Goal: Information Seeking & Learning: Learn about a topic

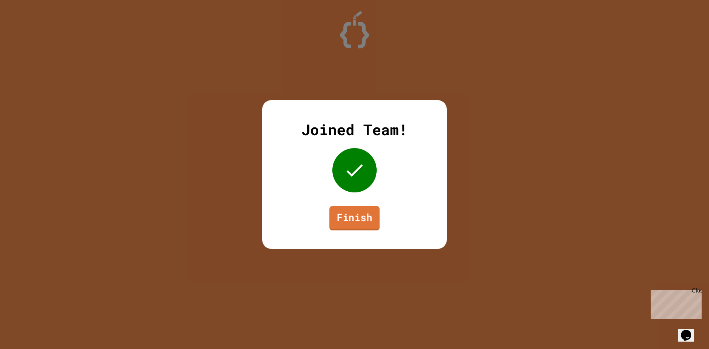
click at [350, 208] on link "Finish" at bounding box center [354, 218] width 50 height 24
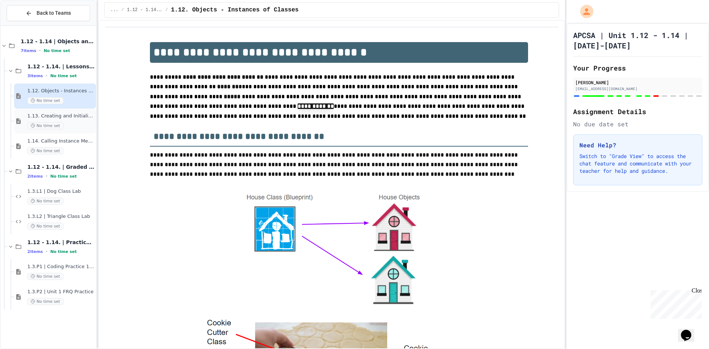
click at [82, 110] on div "1.13. Creating and Initializing Objects: Constructors No time set" at bounding box center [55, 121] width 82 height 25
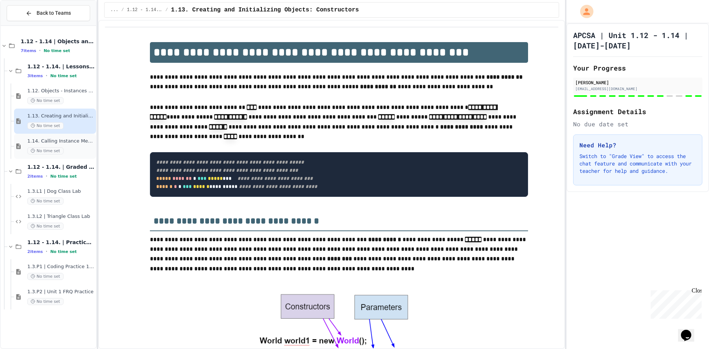
click at [73, 140] on span "1.14. Calling Instance Methods" at bounding box center [60, 141] width 67 height 6
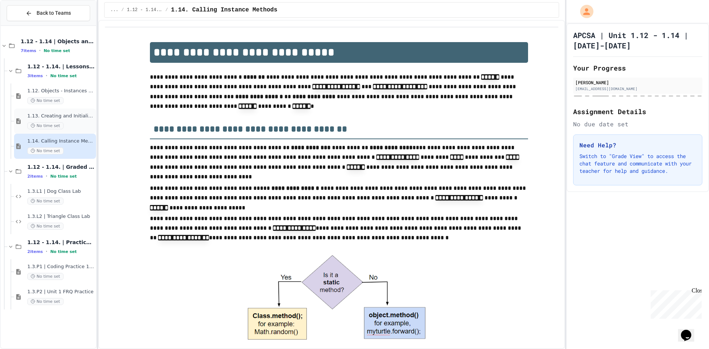
click at [84, 113] on div "1.13. Creating and Initializing Objects: Constructors No time set" at bounding box center [55, 121] width 82 height 25
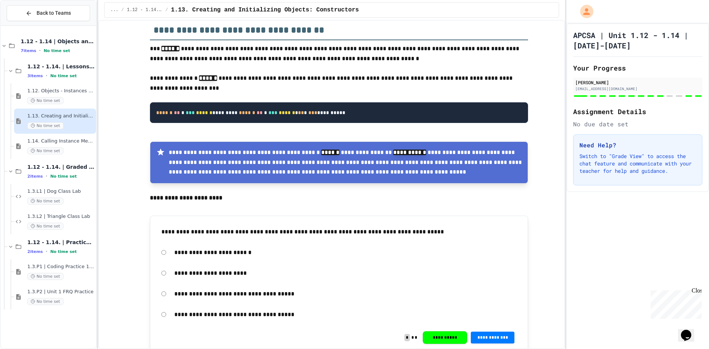
scroll to position [849, 0]
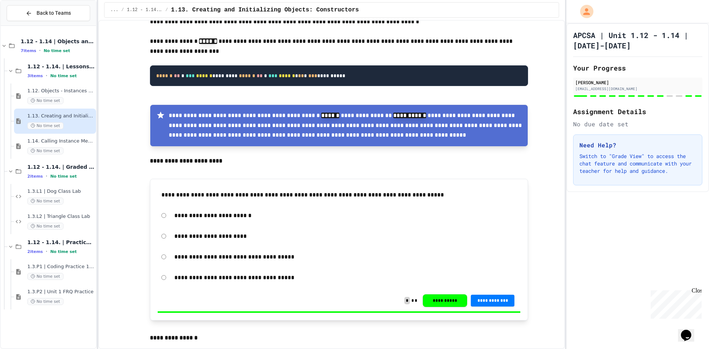
drag, startPoint x: 348, startPoint y: 226, endPoint x: 280, endPoint y: 238, distance: 69.0
click at [289, 227] on div "**********" at bounding box center [339, 237] width 362 height 103
click at [68, 145] on div "1.14. Calling Instance Methods No time set" at bounding box center [60, 146] width 67 height 16
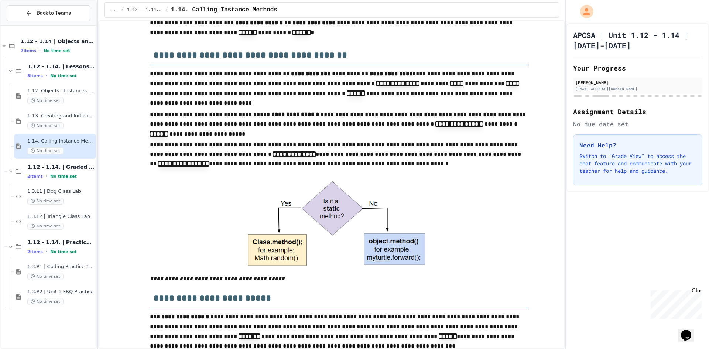
scroll to position [111, 0]
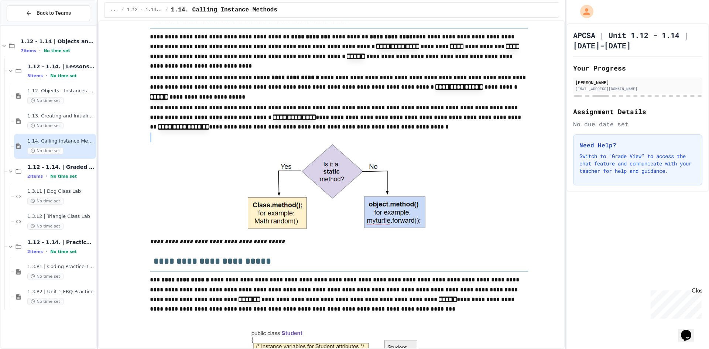
drag, startPoint x: 345, startPoint y: 126, endPoint x: 339, endPoint y: 154, distance: 28.4
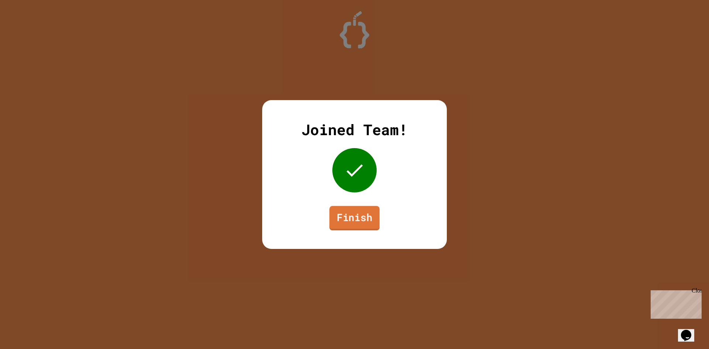
click at [347, 213] on link "Finish" at bounding box center [354, 218] width 50 height 24
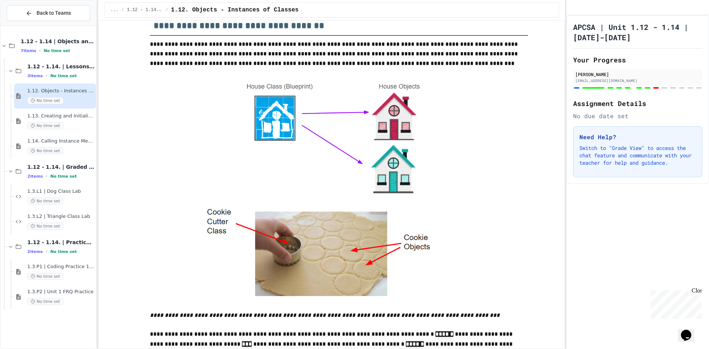
scroll to position [148, 0]
